Goal: Information Seeking & Learning: Learn about a topic

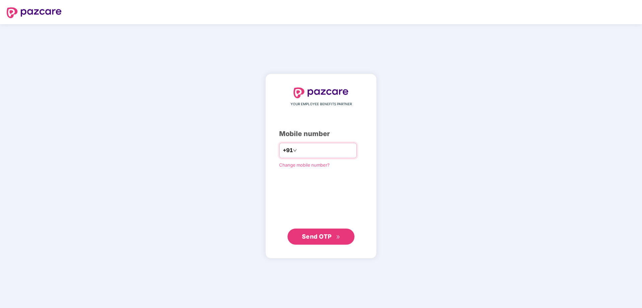
type input "**********"
click at [310, 187] on span "Send OTP" at bounding box center [317, 236] width 30 height 7
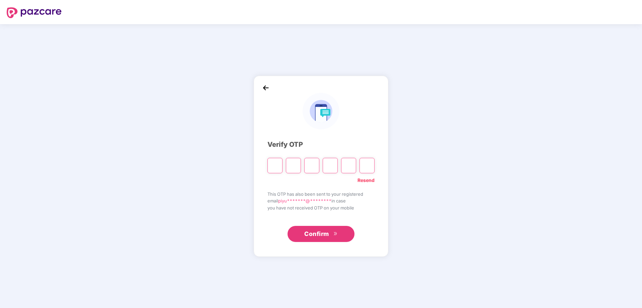
click at [275, 167] on input "Please enter verification code. Digit 1" at bounding box center [274, 165] width 15 height 15
type input "*"
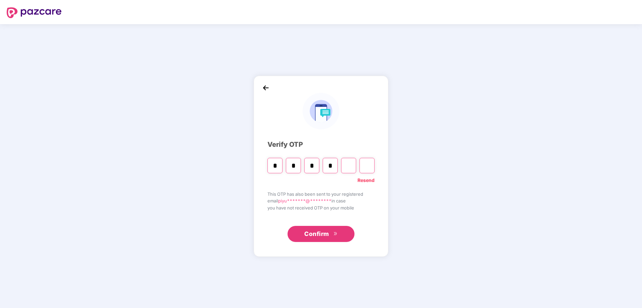
type input "*"
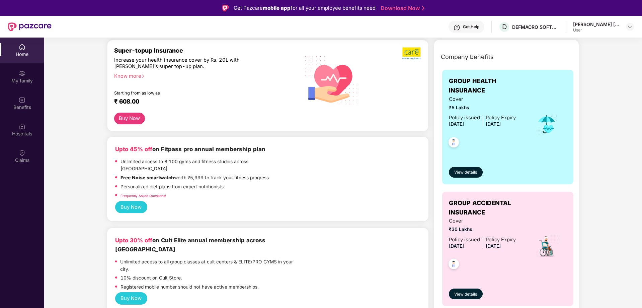
scroll to position [81, 0]
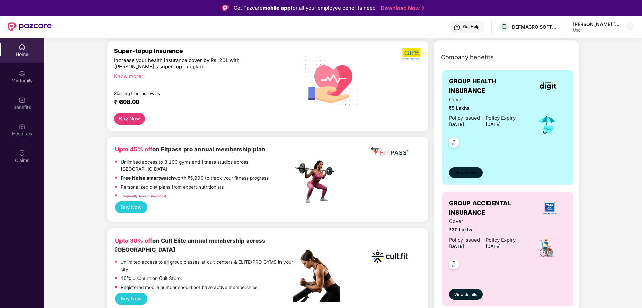
click at [427, 168] on button "View details" at bounding box center [466, 172] width 34 height 11
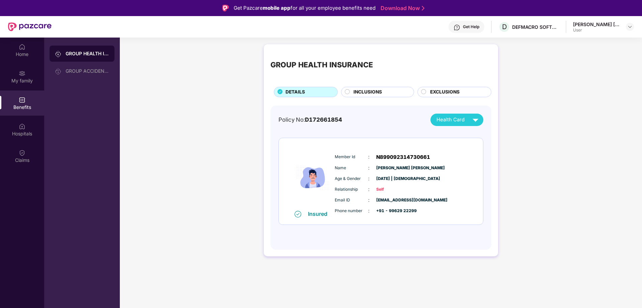
click at [363, 94] on span "INCLUSIONS" at bounding box center [367, 91] width 28 height 7
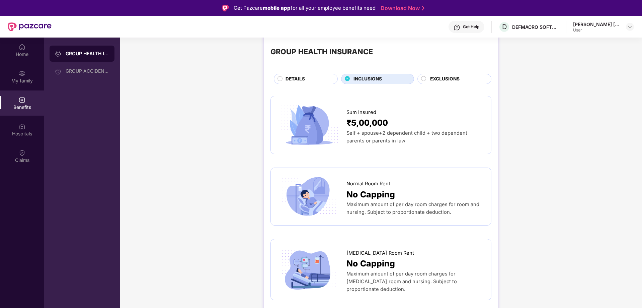
scroll to position [13, 0]
click at [423, 78] on circle at bounding box center [423, 78] width 5 height 5
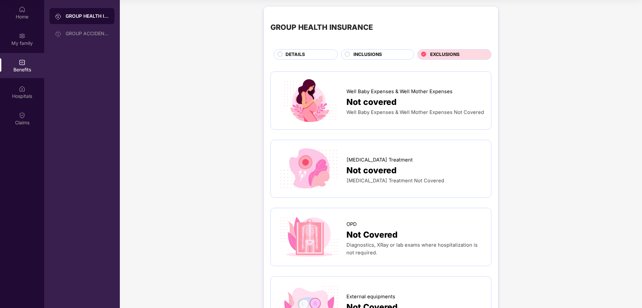
scroll to position [0, 0]
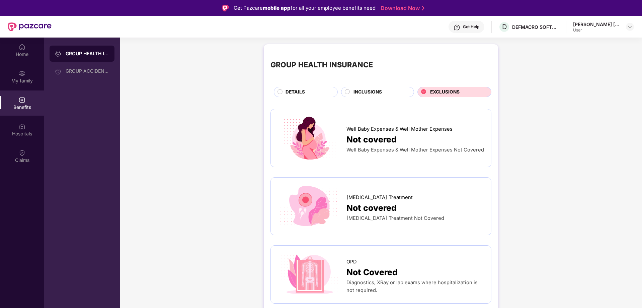
click at [350, 87] on div "INCLUSIONS" at bounding box center [377, 92] width 73 height 10
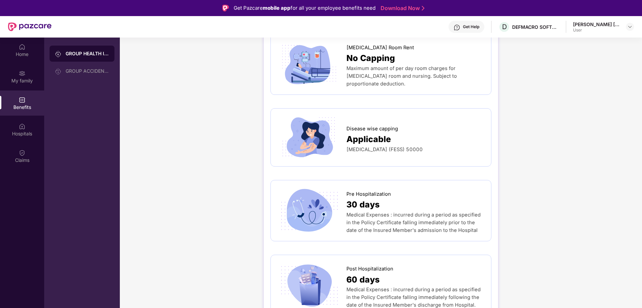
scroll to position [195, 0]
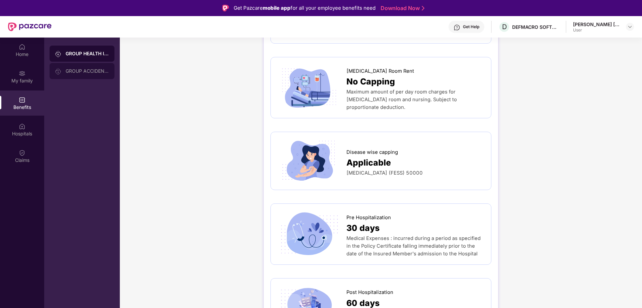
click at [94, 70] on div "GROUP ACCIDENTAL INSURANCE" at bounding box center [87, 70] width 43 height 5
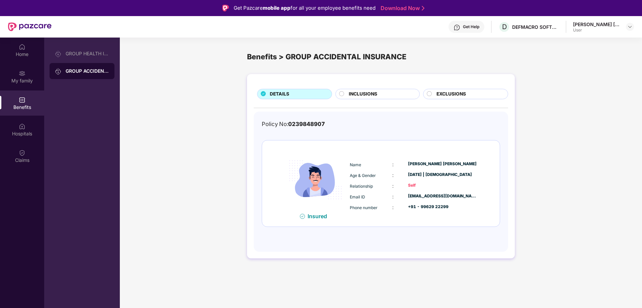
click at [343, 93] on circle at bounding box center [341, 93] width 5 height 5
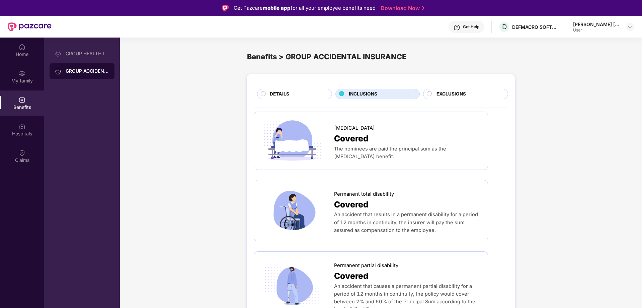
click at [113, 62] on div "GROUP HEALTH INSURANCE GROUP ACCIDENTAL INSURANCE" at bounding box center [82, 62] width 65 height 33
click at [107, 54] on div "GROUP HEALTH INSURANCE" at bounding box center [87, 53] width 43 height 5
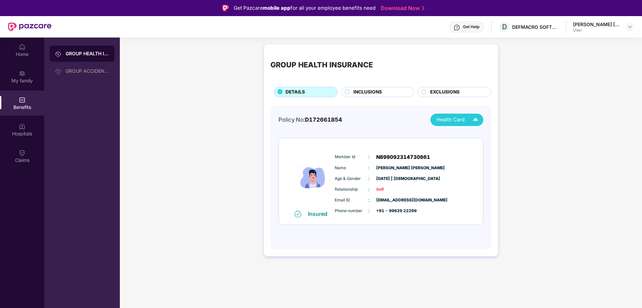
click at [427, 113] on div "Policy No: D172661854 Health Card Insured Member Id : N899092314730661 Name : […" at bounding box center [380, 177] width 221 height 144
click at [427, 134] on div "[PERSON_NAME] [PERSON_NAME]" at bounding box center [476, 134] width 83 height 7
click at [427, 26] on img at bounding box center [629, 26] width 5 height 5
click at [27, 132] on div "Hospitals" at bounding box center [22, 133] width 44 height 7
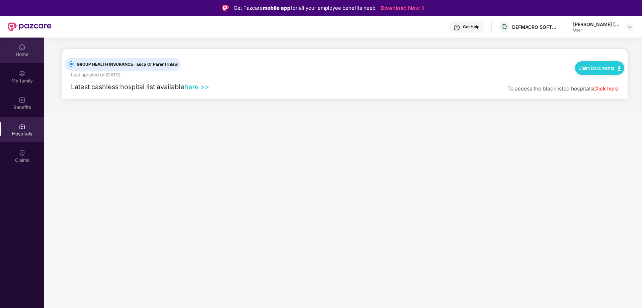
click at [16, 44] on div "Home" at bounding box center [22, 49] width 44 height 25
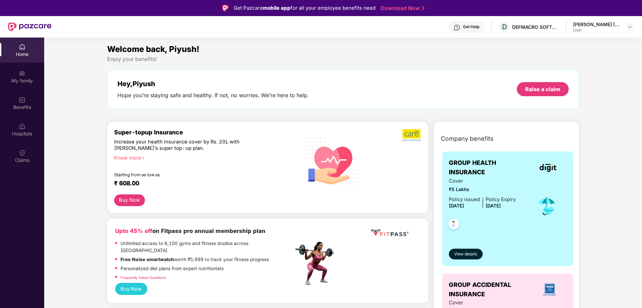
click at [130, 159] on div "Know more" at bounding box center [201, 157] width 175 height 5
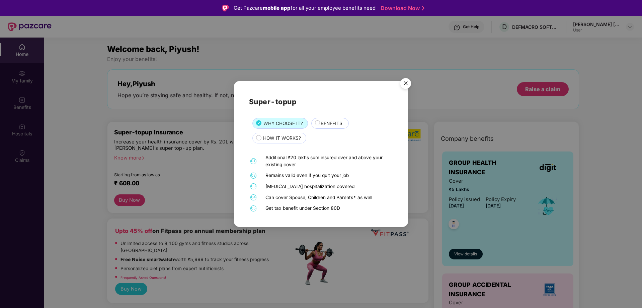
click at [332, 120] on span "BENEFITS" at bounding box center [332, 123] width 22 height 7
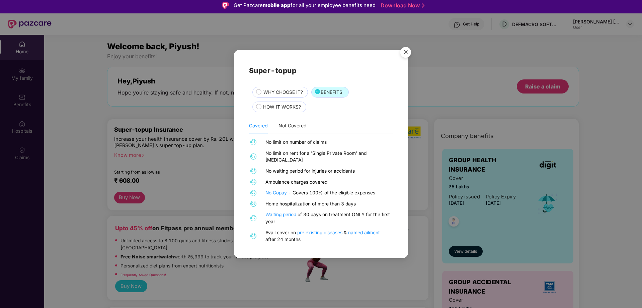
scroll to position [3, 0]
drag, startPoint x: 282, startPoint y: 236, endPoint x: 303, endPoint y: 233, distance: 22.1
click at [303, 187] on div "Avail cover on pre existing diseases & named ailment after 24 months" at bounding box center [328, 236] width 126 height 14
click at [408, 52] on img "Close" at bounding box center [405, 53] width 19 height 19
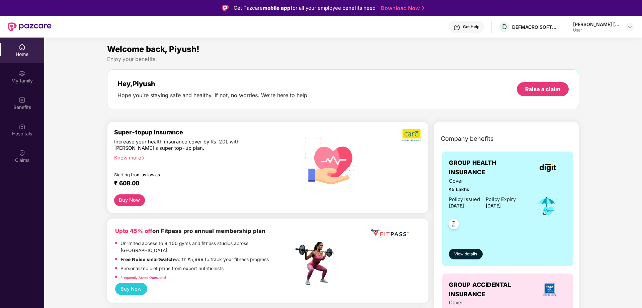
scroll to position [35, 0]
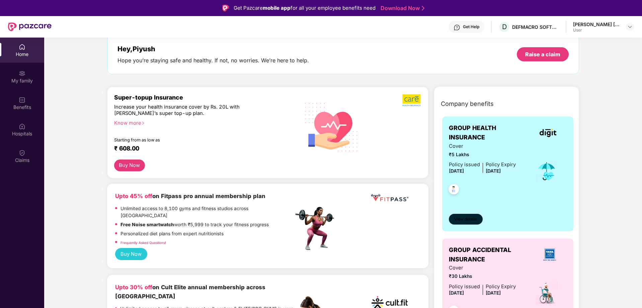
click at [427, 187] on span "View details" at bounding box center [465, 219] width 23 height 6
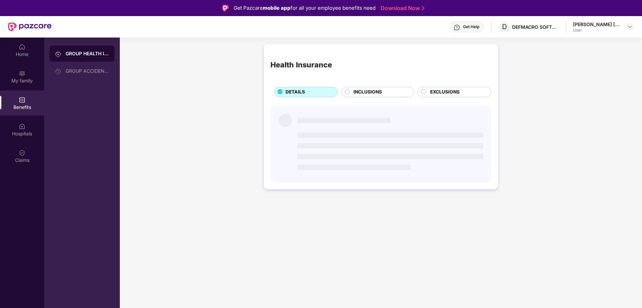
scroll to position [0, 0]
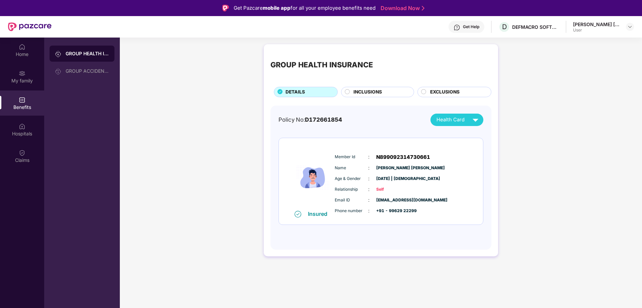
click at [363, 94] on span "INCLUSIONS" at bounding box center [367, 91] width 28 height 7
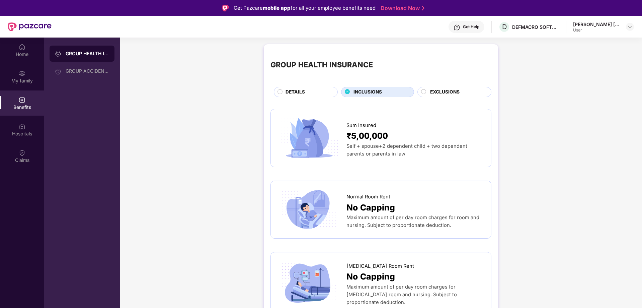
click at [348, 145] on span "Self + spouse+2 dependent child + two dependent parents or parents in law" at bounding box center [406, 150] width 121 height 14
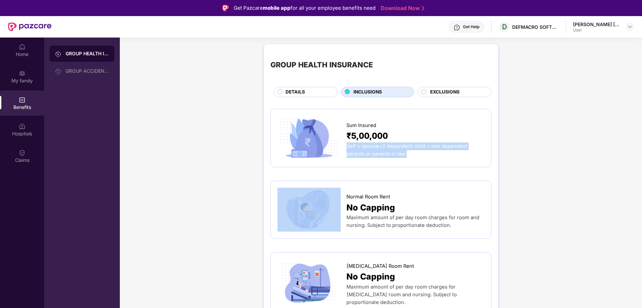
click at [348, 145] on span "Self + spouse+2 dependent child + two dependent parents or parents in law" at bounding box center [406, 150] width 121 height 14
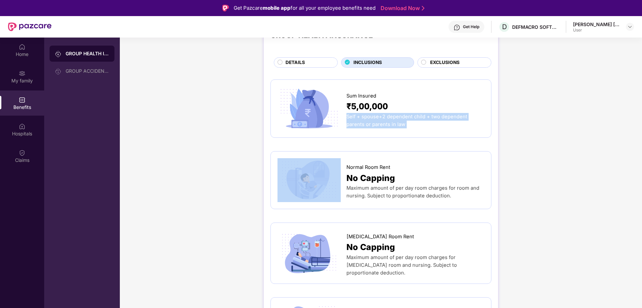
scroll to position [30, 0]
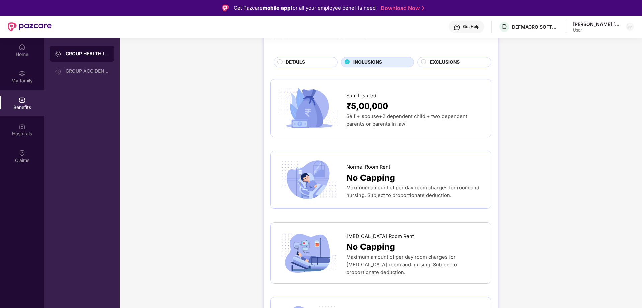
click at [411, 187] on div "Normal Room Rent No Capping Maximum amount of per day room charges for room and…" at bounding box center [380, 180] width 221 height 58
click at [366, 182] on span "No Capping" at bounding box center [370, 177] width 49 height 13
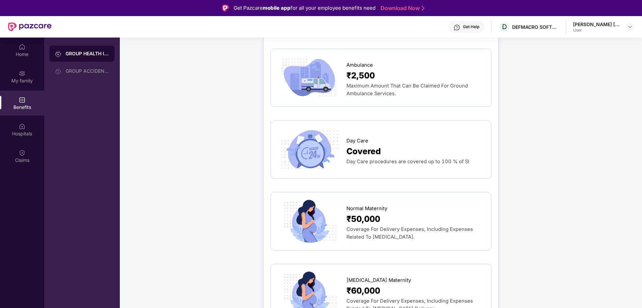
scroll to position [571, 0]
drag, startPoint x: 378, startPoint y: 226, endPoint x: 420, endPoint y: 237, distance: 43.5
click at [420, 187] on div "Coverage For Delivery Expenses, Including Expenses Related To [MEDICAL_DATA]." at bounding box center [415, 232] width 138 height 15
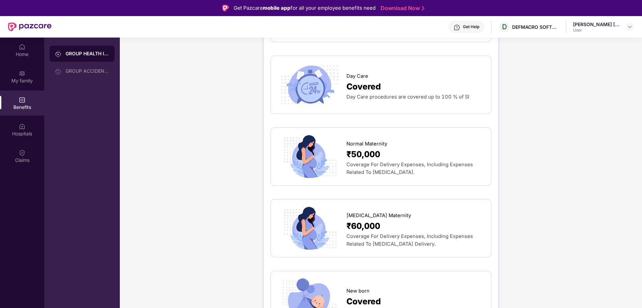
scroll to position [635, 0]
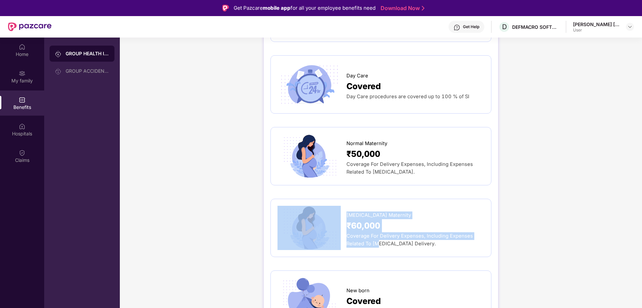
drag, startPoint x: 343, startPoint y: 232, endPoint x: 379, endPoint y: 238, distance: 36.0
click at [379, 187] on div "[MEDICAL_DATA] Maternity ₹60,000 Coverage For Delivery Expenses, Including Expe…" at bounding box center [380, 227] width 207 height 44
click at [379, 187] on span "Coverage For Delivery Expenses, Including Expenses Related To [MEDICAL_DATA] De…" at bounding box center [409, 240] width 126 height 14
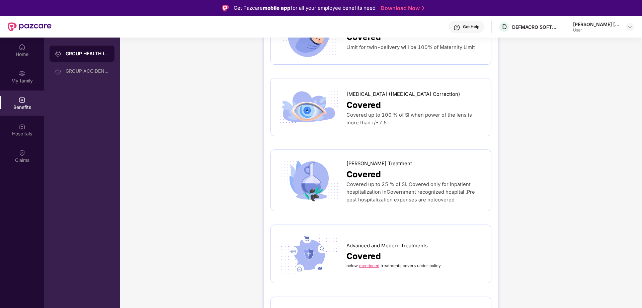
scroll to position [1047, 0]
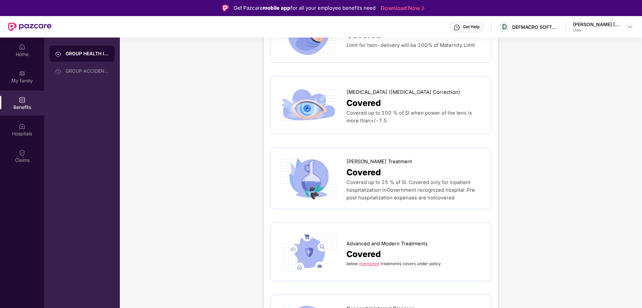
click at [371, 187] on link "mentioned" at bounding box center [369, 263] width 20 height 5
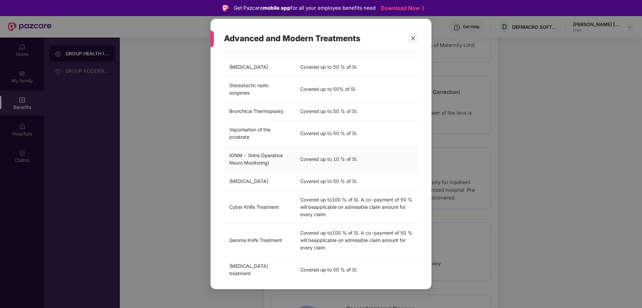
scroll to position [159, 0]
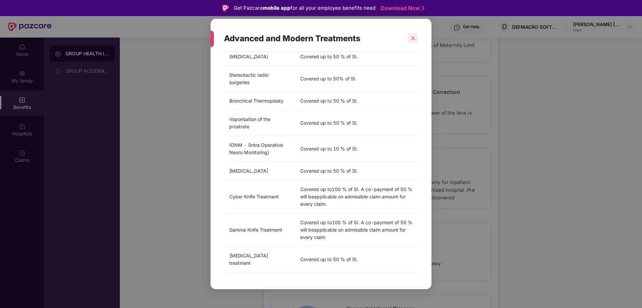
click at [414, 37] on icon "close" at bounding box center [413, 38] width 4 height 4
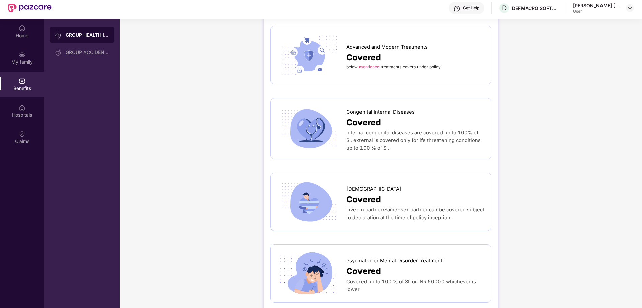
scroll to position [37, 0]
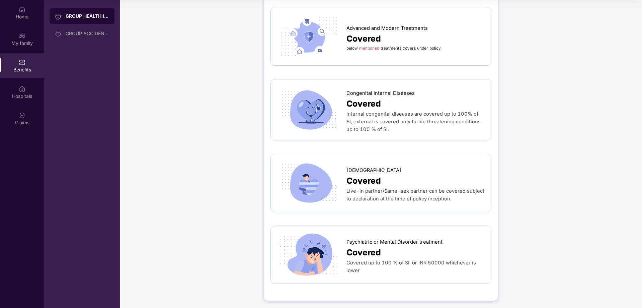
click at [386, 187] on span "Covered up to 100 % of SI. or INR 50000 whichever is lower" at bounding box center [410, 266] width 129 height 14
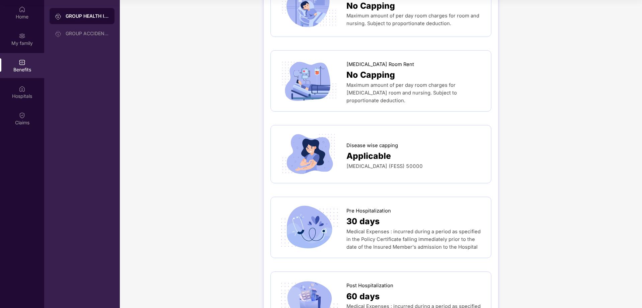
scroll to position [0, 0]
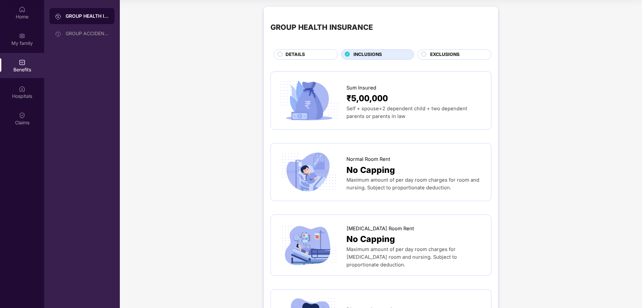
click at [427, 52] on span "EXCLUSIONS" at bounding box center [444, 54] width 29 height 7
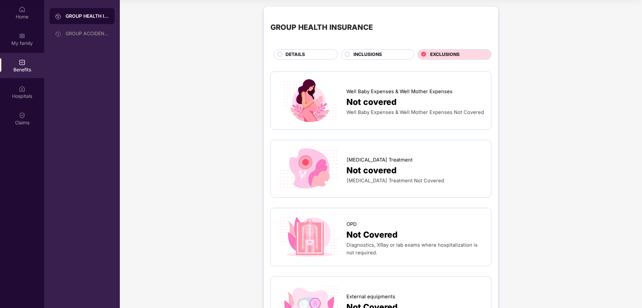
click at [321, 57] on div "DETAILS" at bounding box center [308, 55] width 52 height 8
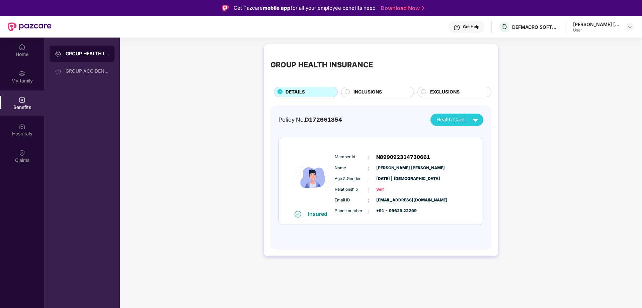
click at [427, 26] on div "Get Help" at bounding box center [471, 26] width 16 height 5
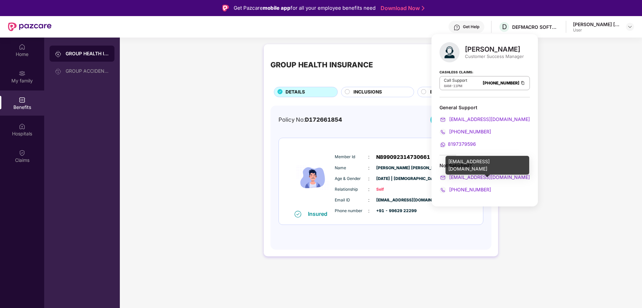
click at [427, 175] on div "[EMAIL_ADDRESS][DOMAIN_NAME]" at bounding box center [484, 176] width 90 height 7
drag, startPoint x: 519, startPoint y: 176, endPoint x: 448, endPoint y: 177, distance: 71.3
click at [427, 177] on div "[EMAIL_ADDRESS][DOMAIN_NAME]" at bounding box center [484, 176] width 90 height 7
copy span "[EMAIL_ADDRESS][DOMAIN_NAME]"
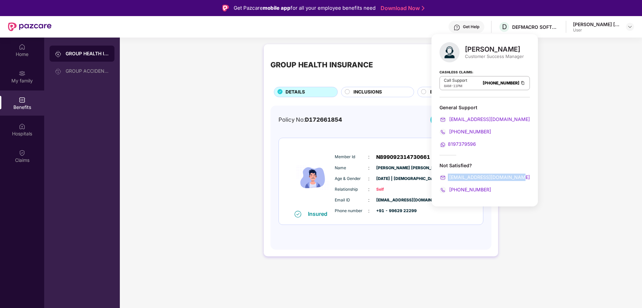
copy span "[EMAIL_ADDRESS][DOMAIN_NAME]"
click at [286, 120] on div "Policy No: D172661854" at bounding box center [310, 119] width 64 height 9
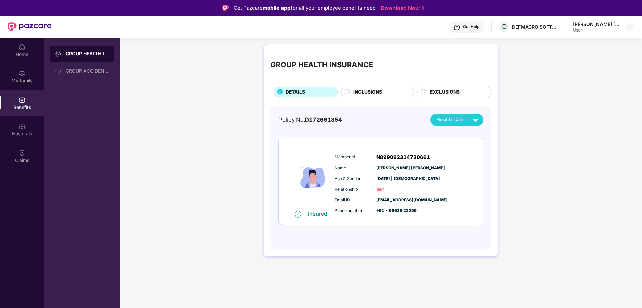
click at [332, 118] on span "D172661854" at bounding box center [323, 119] width 37 height 7
copy div "Policy No: D172661854"
click at [36, 79] on div "My family" at bounding box center [22, 80] width 44 height 7
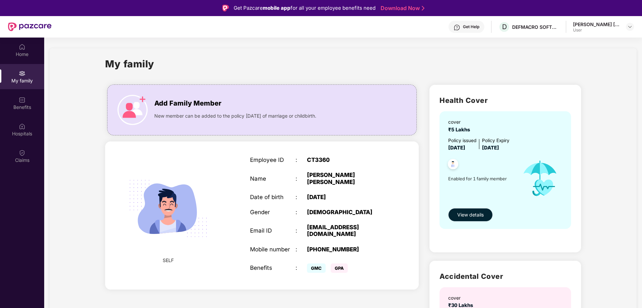
click at [427, 187] on span "View details" at bounding box center [470, 214] width 26 height 7
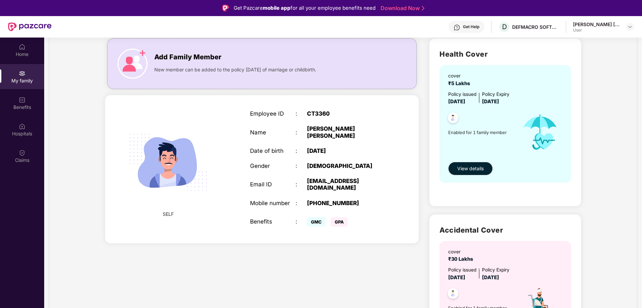
scroll to position [109, 0]
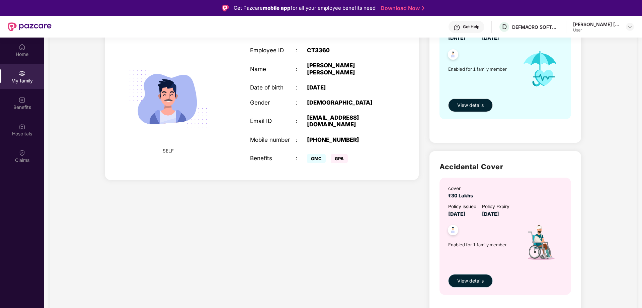
click at [427, 187] on span "View details" at bounding box center [470, 280] width 26 height 7
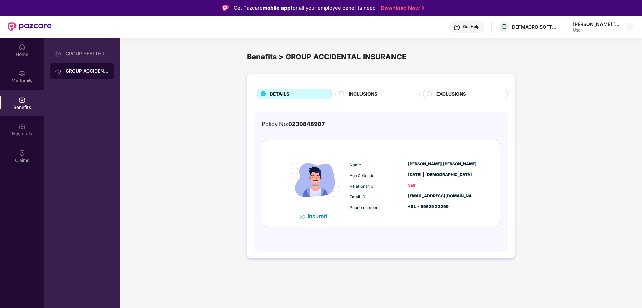
click at [349, 93] on span "INCLUSIONS" at bounding box center [363, 93] width 28 height 7
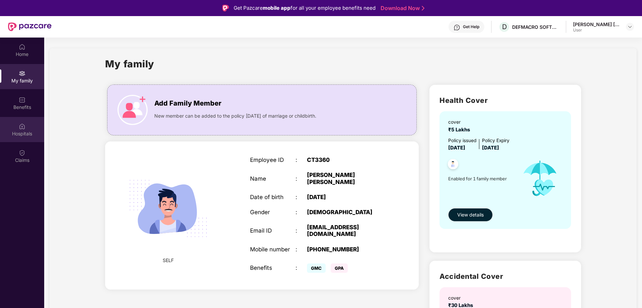
click at [15, 127] on div "Hospitals" at bounding box center [22, 129] width 44 height 25
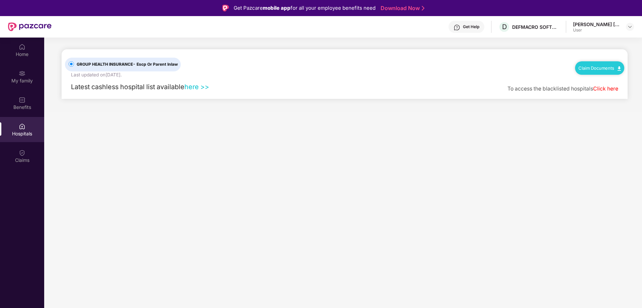
click at [427, 90] on link "Click here" at bounding box center [605, 88] width 25 height 6
click at [198, 86] on link "here >>" at bounding box center [196, 87] width 25 height 8
click at [197, 85] on link "here >>" at bounding box center [196, 87] width 25 height 8
click at [21, 145] on div "Claims" at bounding box center [22, 155] width 44 height 25
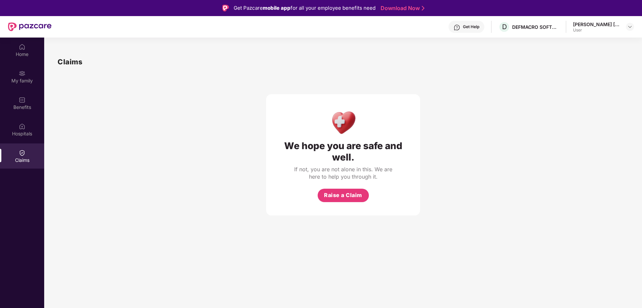
click at [327, 187] on div "We hope you are safe and well. If not, you are not alone in this. We are here t…" at bounding box center [343, 154] width 154 height 121
click at [328, 187] on span "Raise a Claim" at bounding box center [343, 195] width 38 height 8
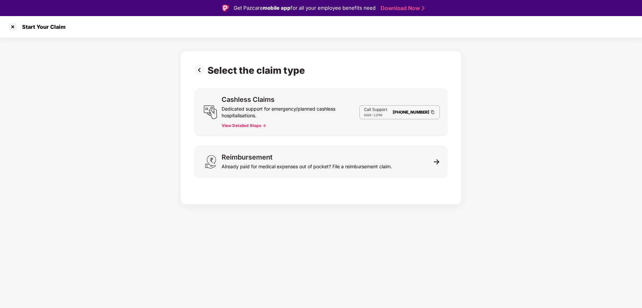
click at [256, 126] on button "View Detailed Steps ->" at bounding box center [244, 125] width 45 height 5
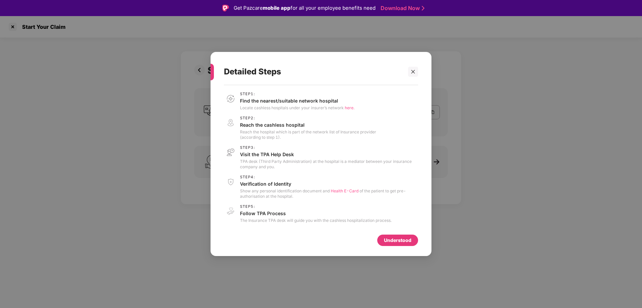
click at [341, 187] on span "Health E-Card" at bounding box center [345, 190] width 28 height 5
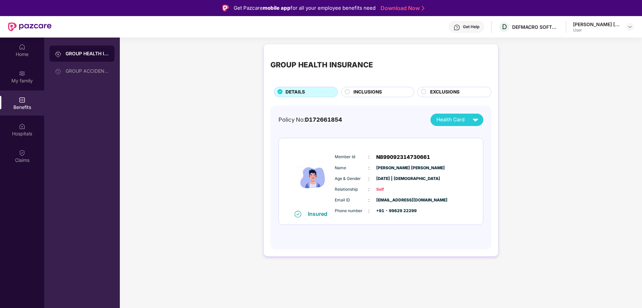
click at [626, 30] on div at bounding box center [630, 27] width 8 height 8
click at [629, 26] on img at bounding box center [629, 26] width 5 height 5
